Goal: Task Accomplishment & Management: Manage account settings

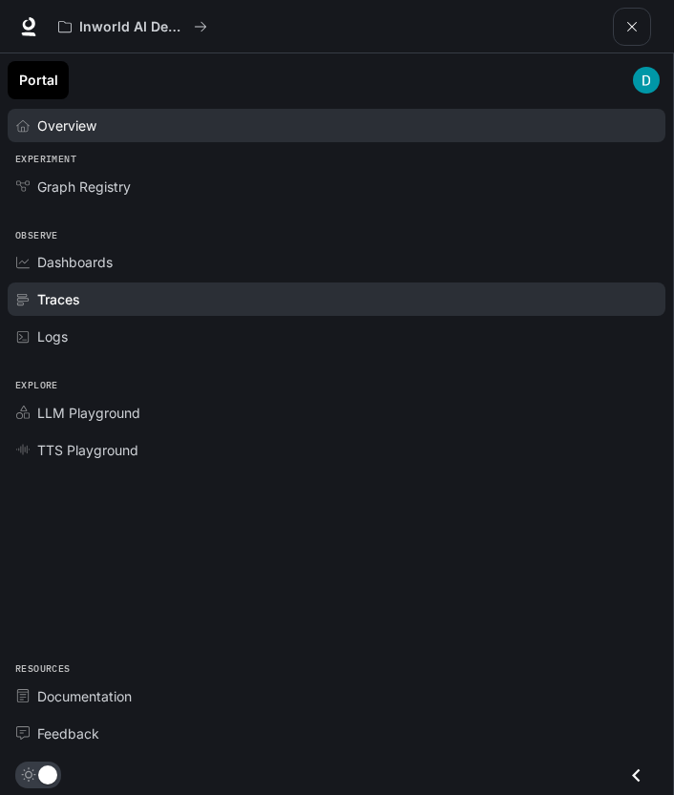
click at [281, 114] on link "Overview" at bounding box center [336, 125] width 657 height 33
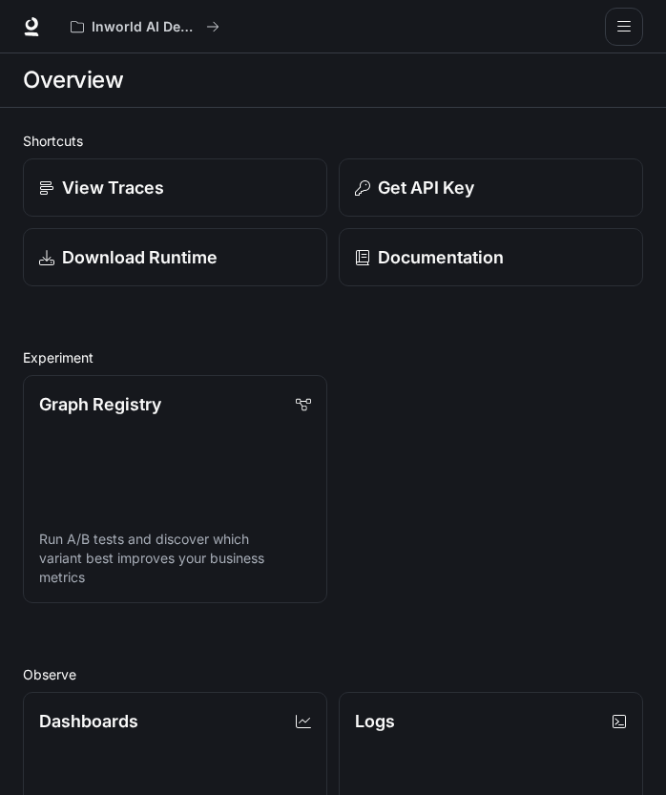
click at [629, 15] on button "open drawer" at bounding box center [624, 27] width 38 height 38
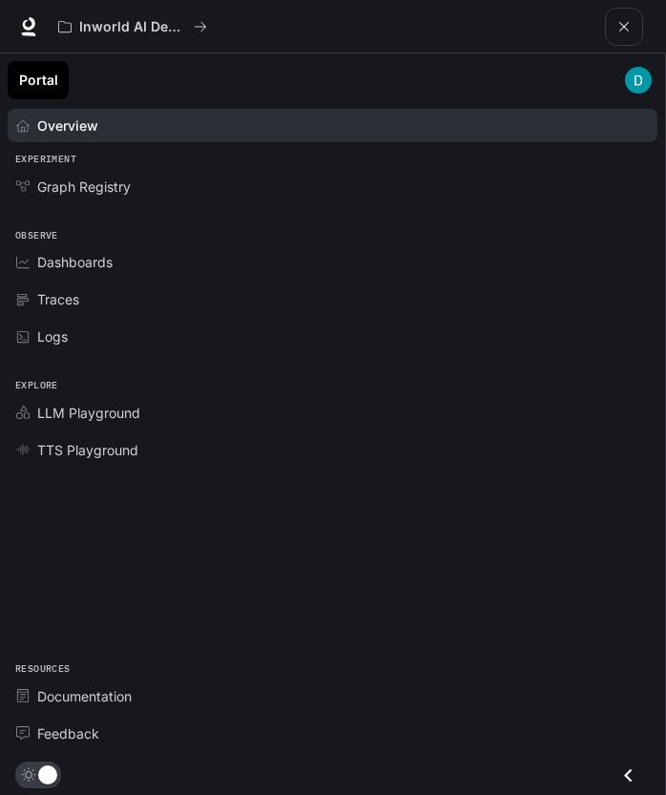
click at [637, 75] on img "main menu drawer" at bounding box center [638, 80] width 27 height 27
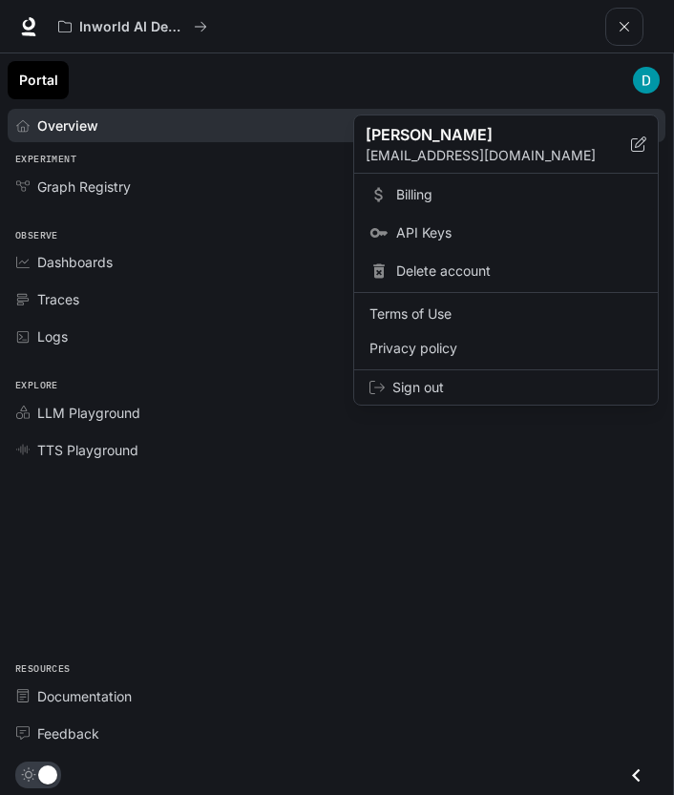
click at [432, 201] on span "Billing" at bounding box center [519, 194] width 246 height 19
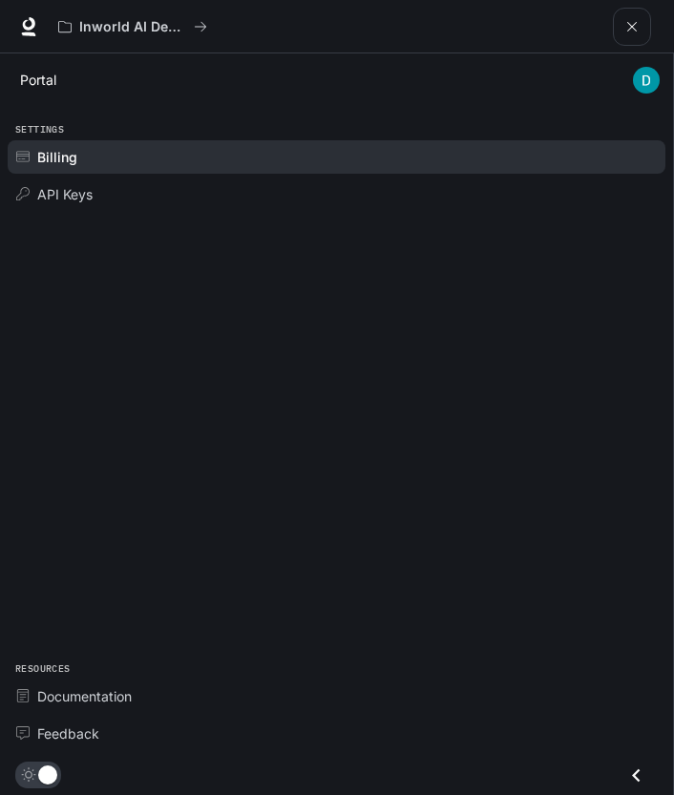
click at [640, 30] on button "open drawer" at bounding box center [632, 27] width 38 height 38
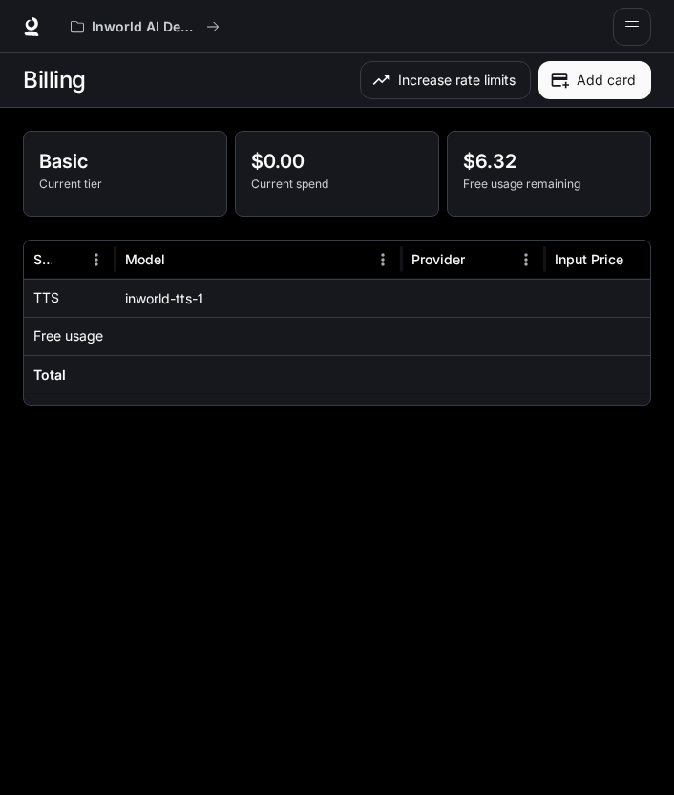
click at [343, 341] on div at bounding box center [258, 336] width 286 height 38
